Goal: Use online tool/utility: Utilize a website feature to perform a specific function

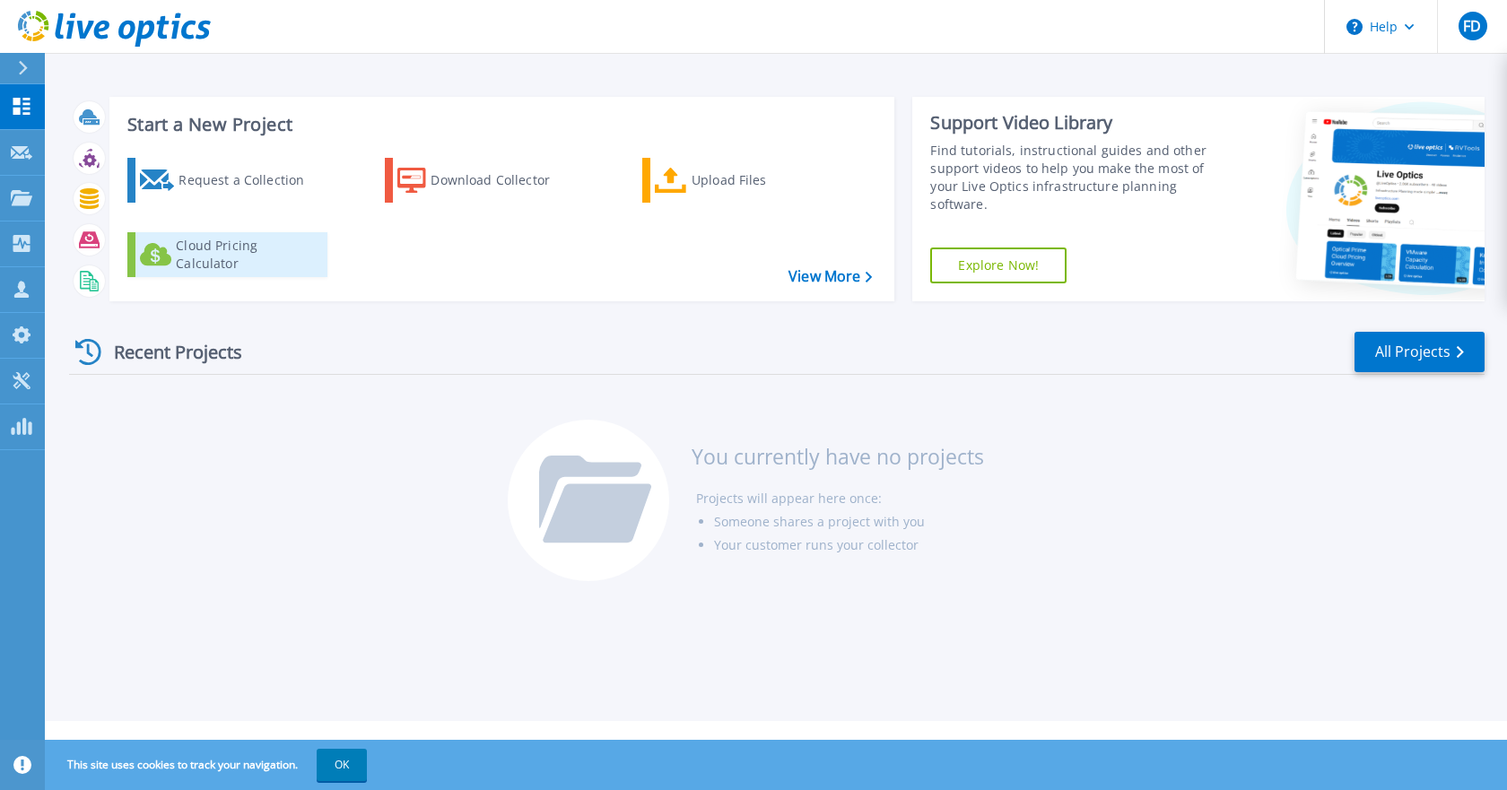
click at [277, 261] on div "Cloud Pricing Calculator" at bounding box center [247, 255] width 143 height 36
click at [1021, 264] on link "Explore Now!" at bounding box center [998, 266] width 136 height 36
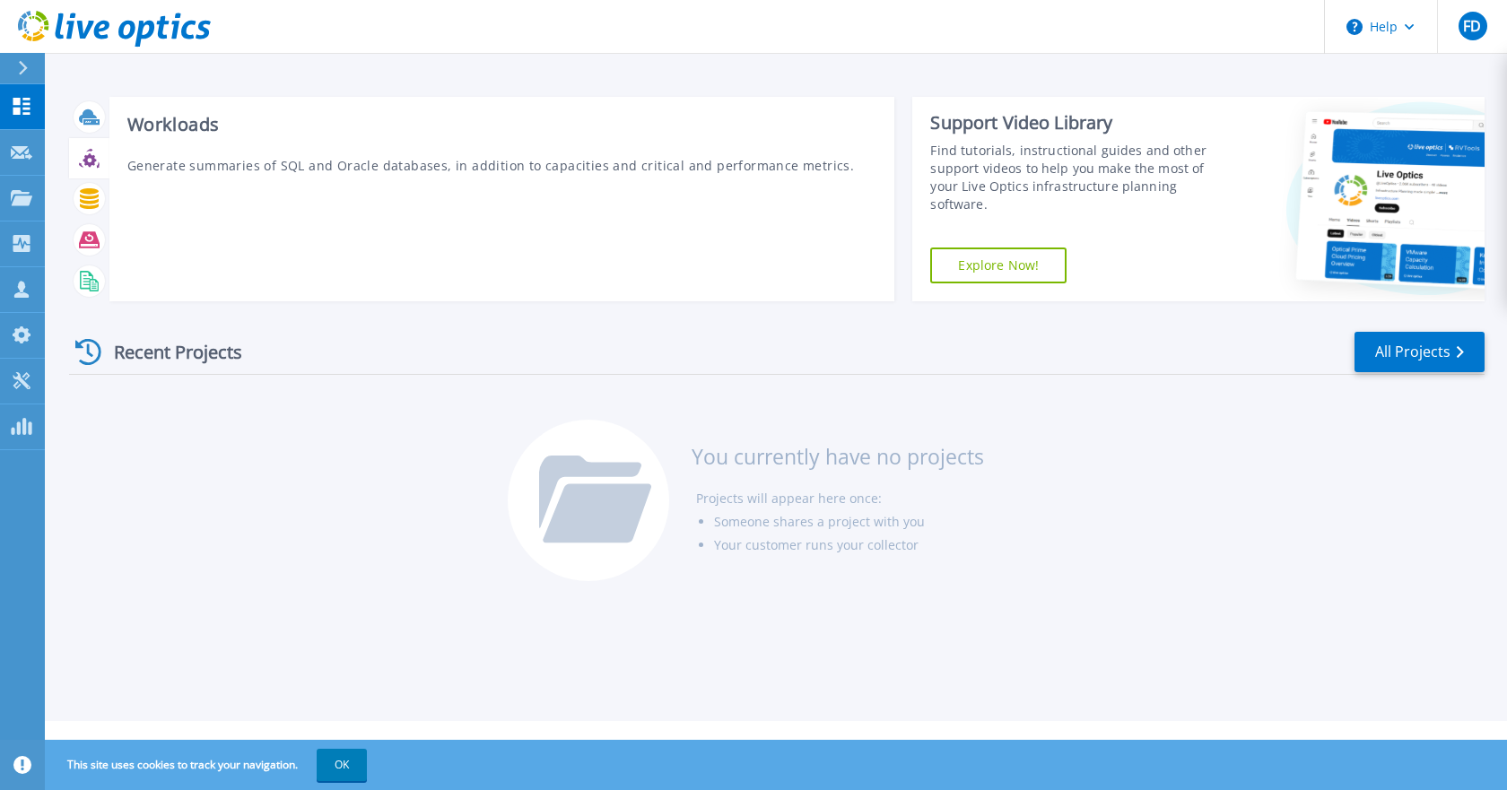
click at [100, 160] on div at bounding box center [89, 158] width 31 height 31
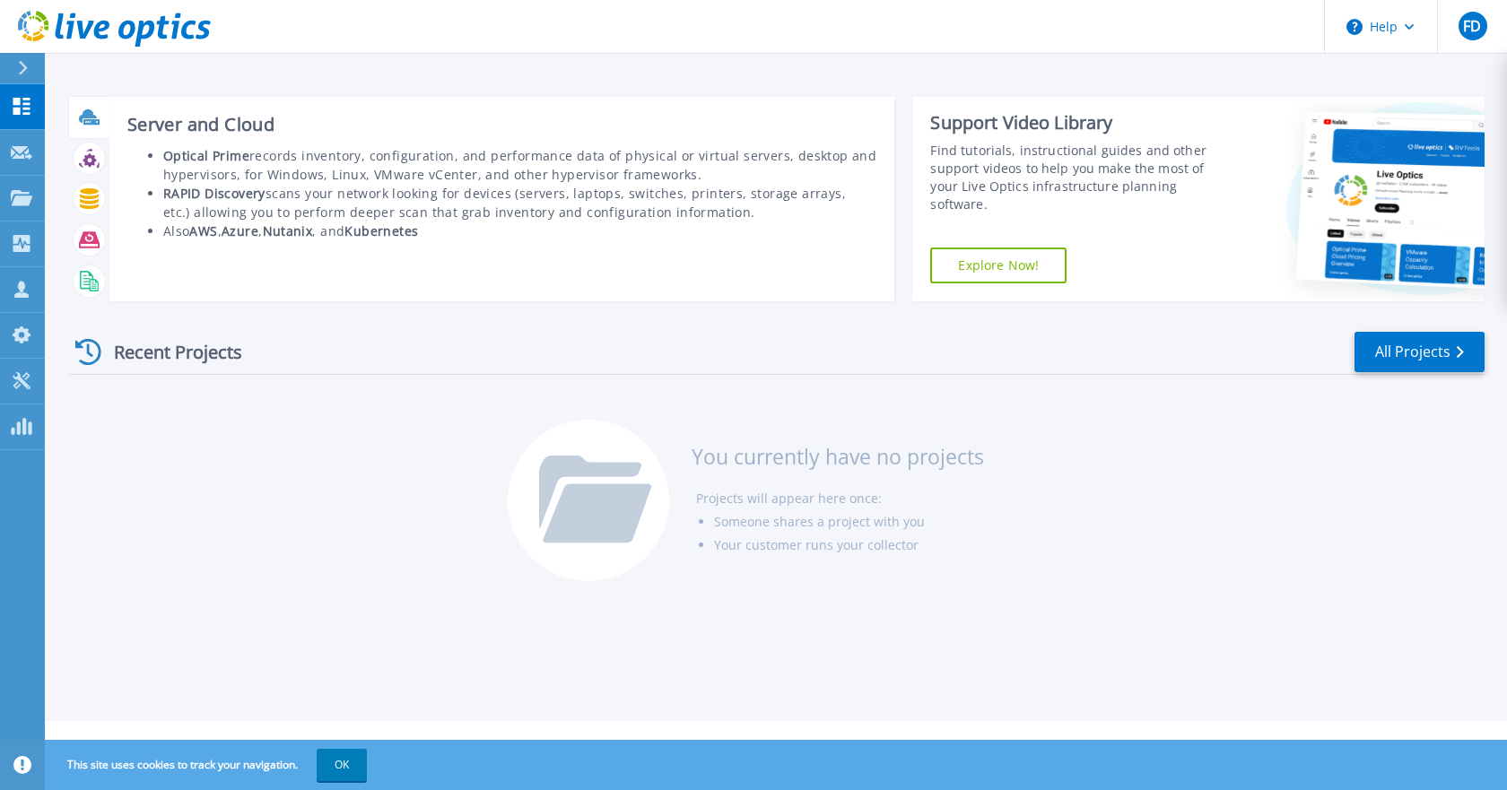
click at [82, 118] on icon at bounding box center [88, 115] width 18 height 13
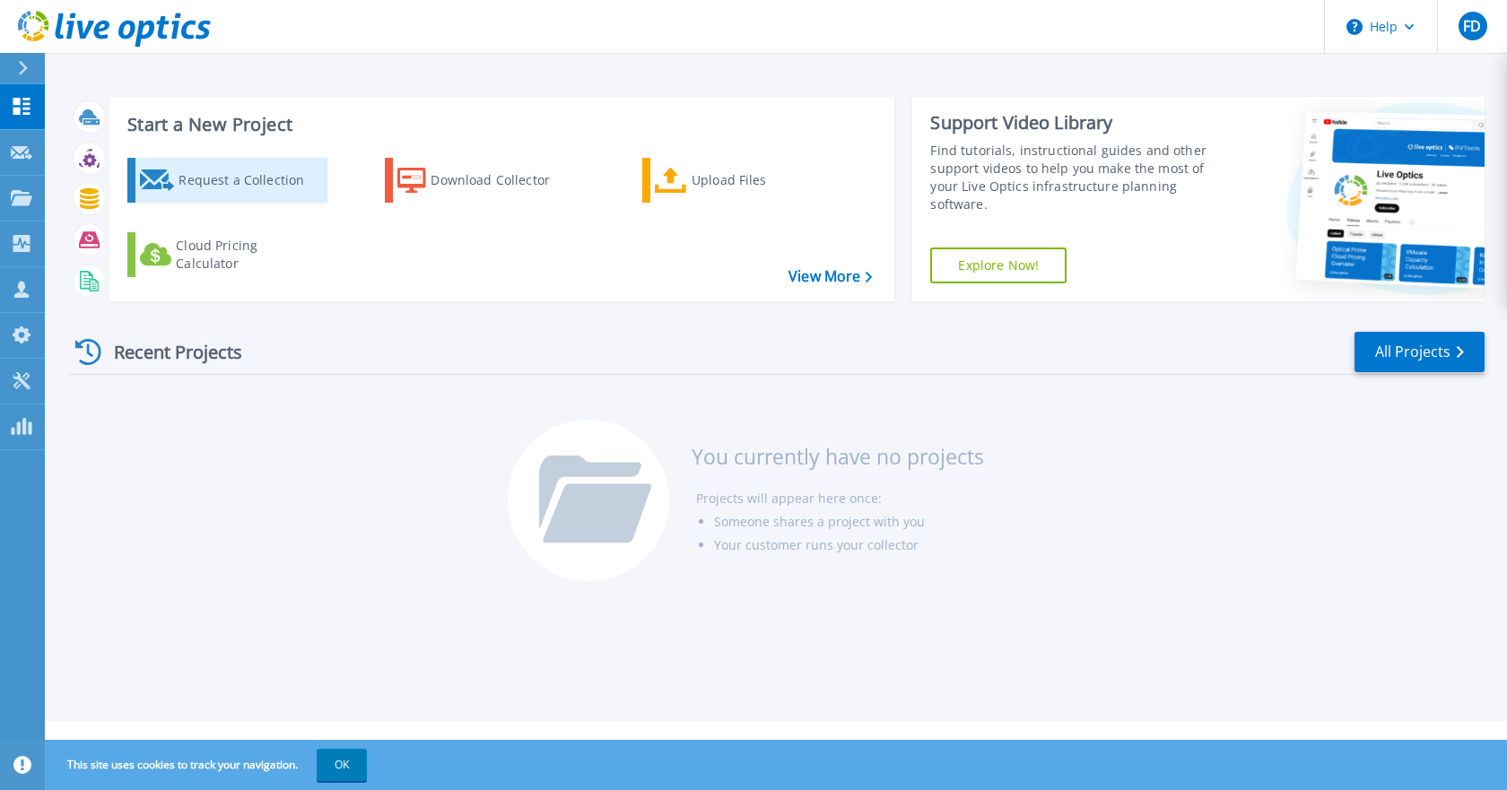
click at [185, 188] on div "Request a Collection" at bounding box center [249, 180] width 143 height 36
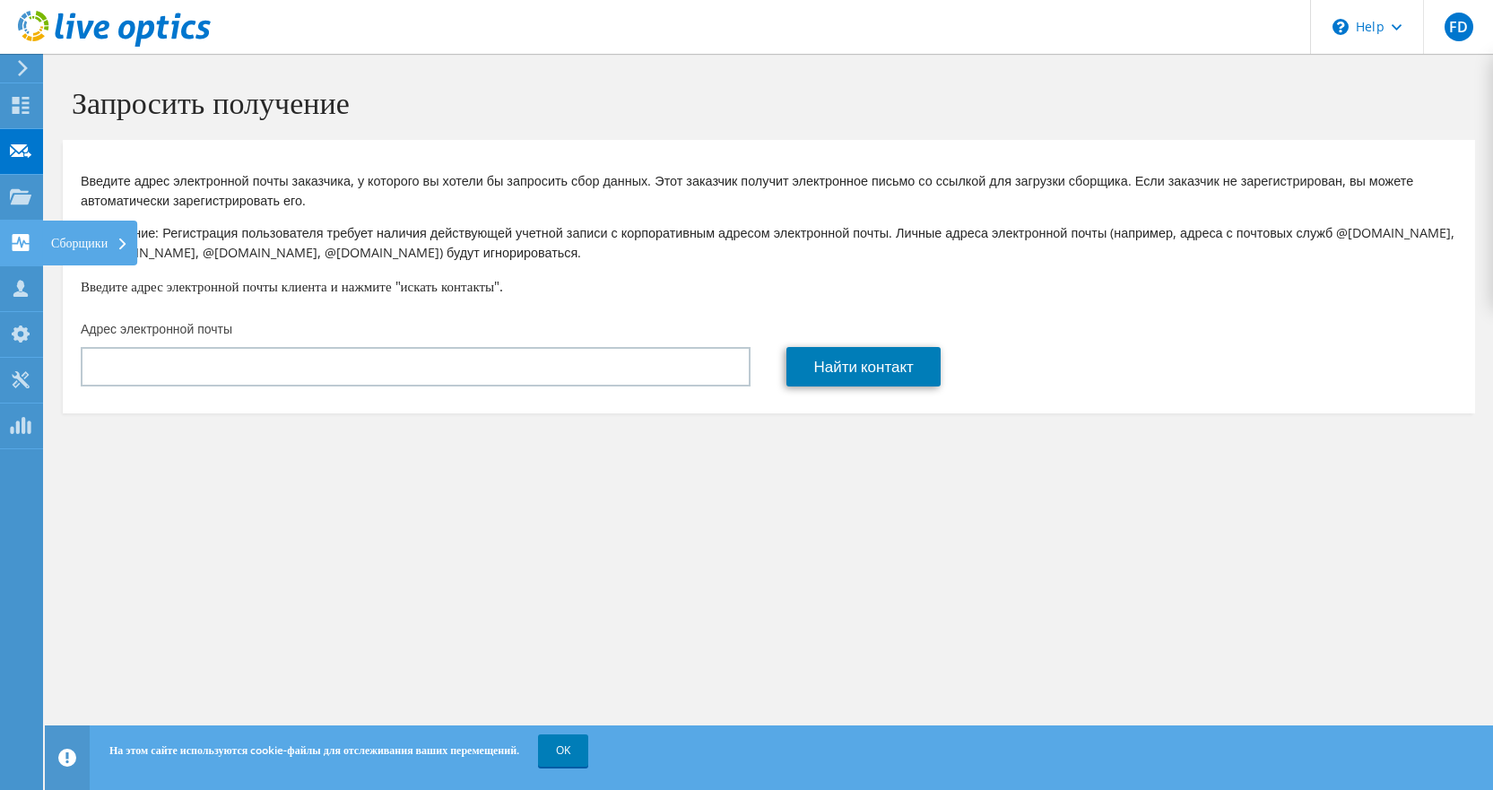
click at [19, 248] on use at bounding box center [21, 242] width 17 height 17
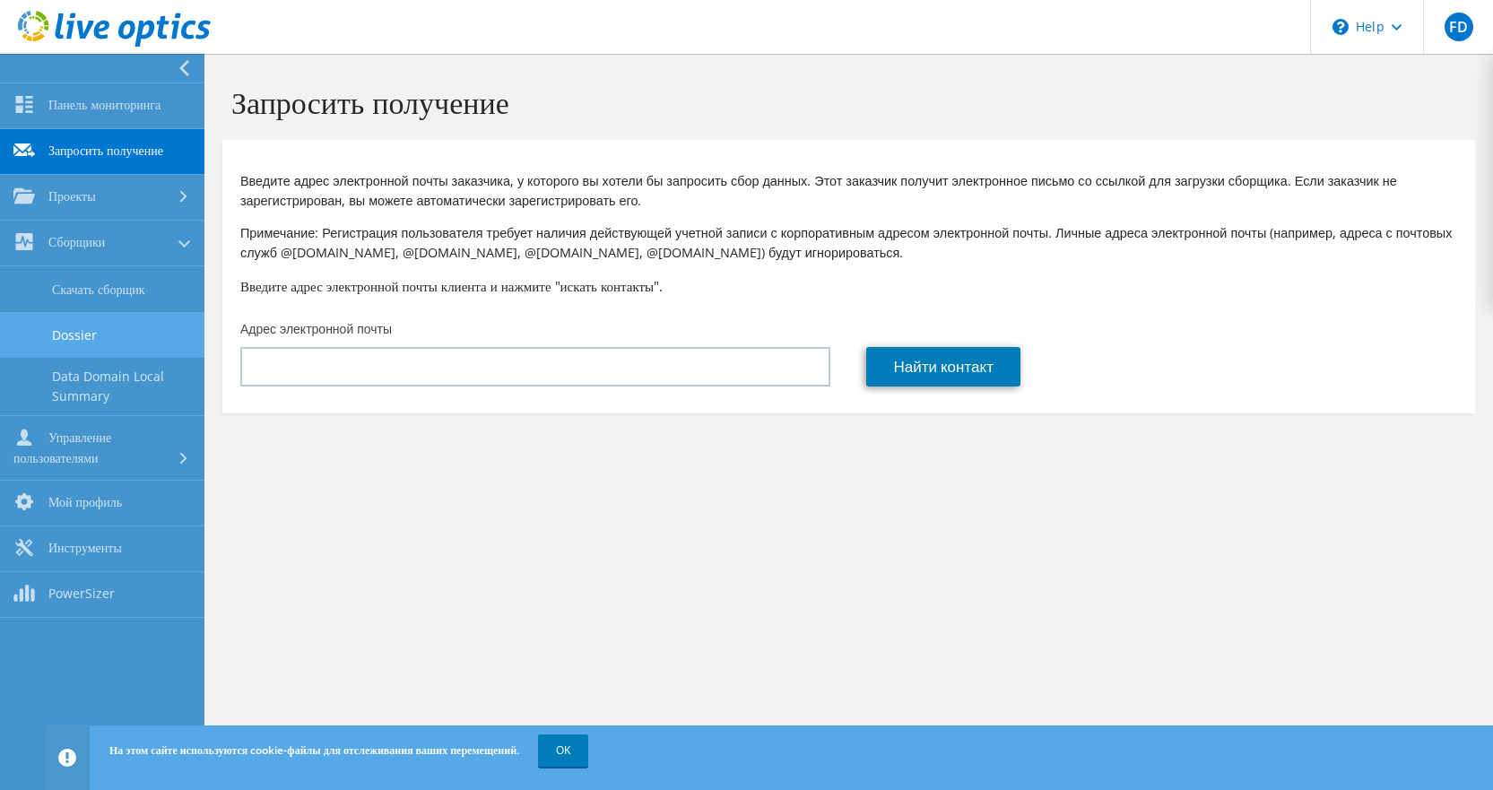
click at [111, 331] on link "Dossier" at bounding box center [102, 335] width 204 height 46
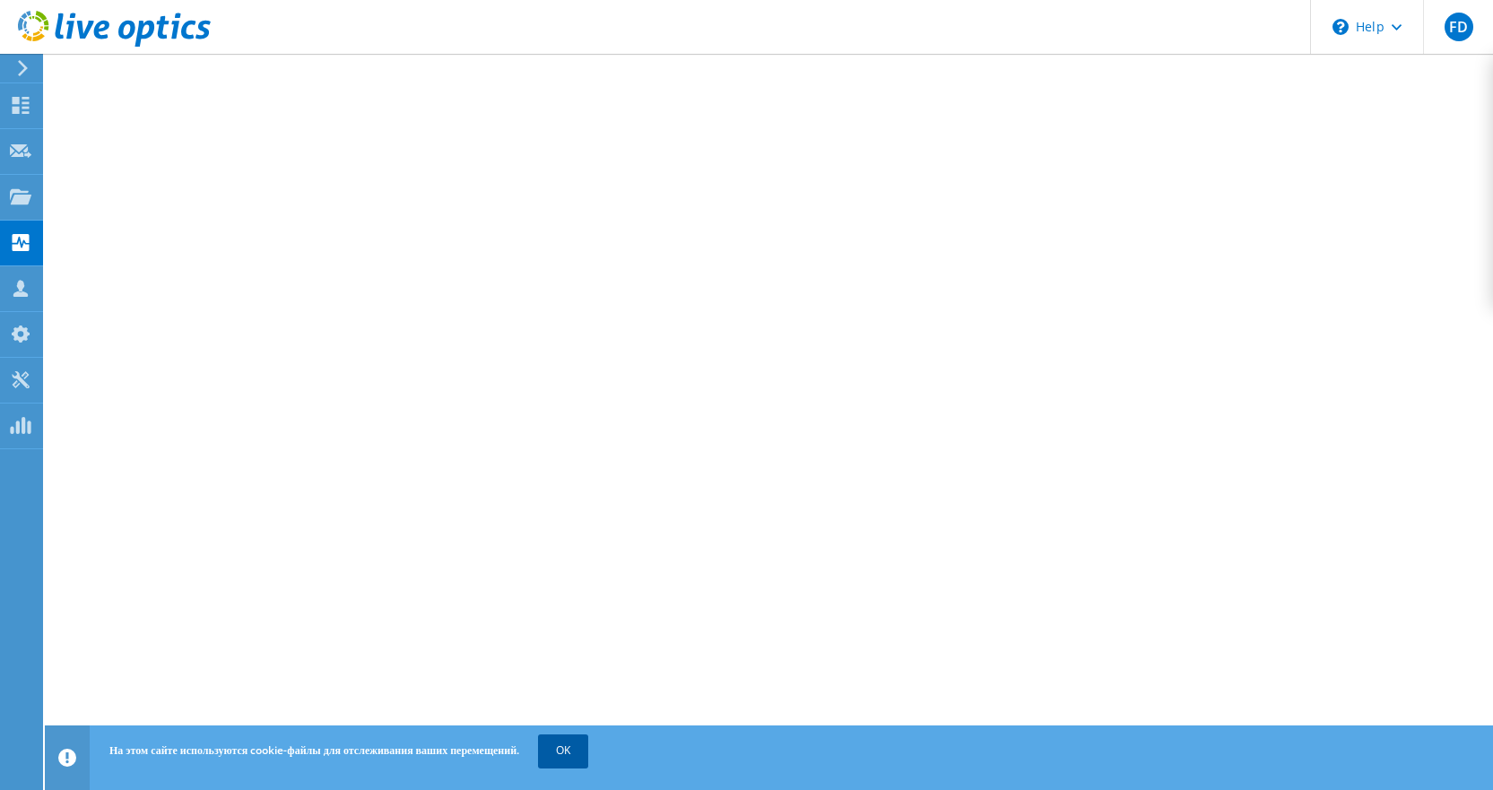
click at [588, 745] on link "OK" at bounding box center [563, 750] width 50 height 32
